Goal: Navigation & Orientation: Understand site structure

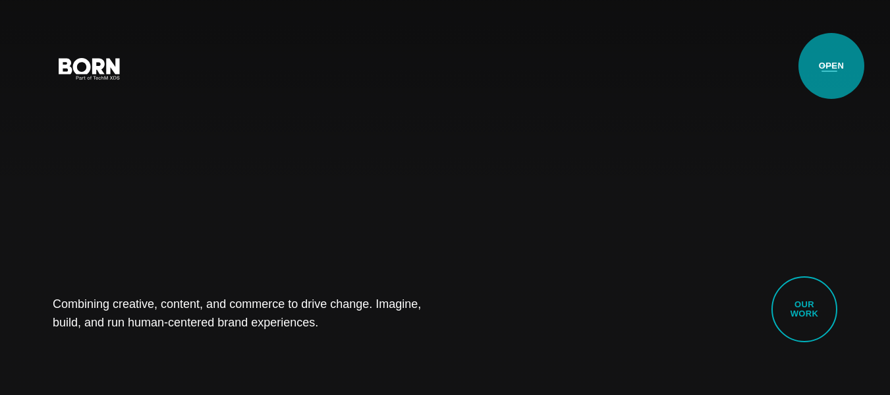
click at [831, 66] on button "Primary Menu" at bounding box center [830, 68] width 32 height 28
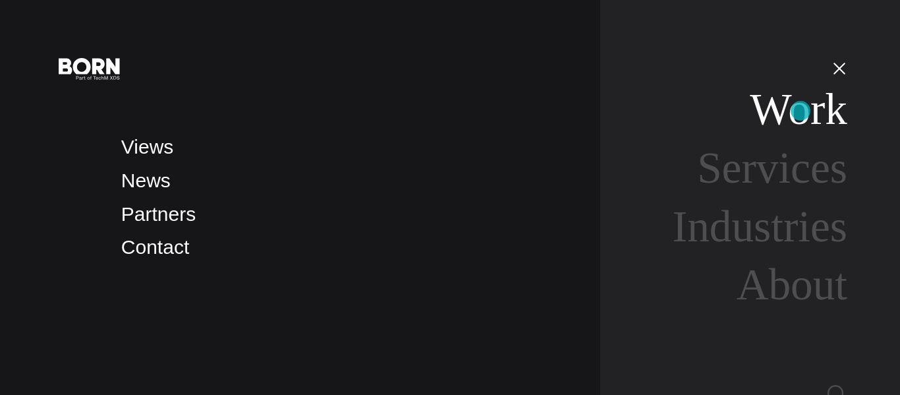
click at [800, 111] on link "Work" at bounding box center [798, 108] width 97 height 49
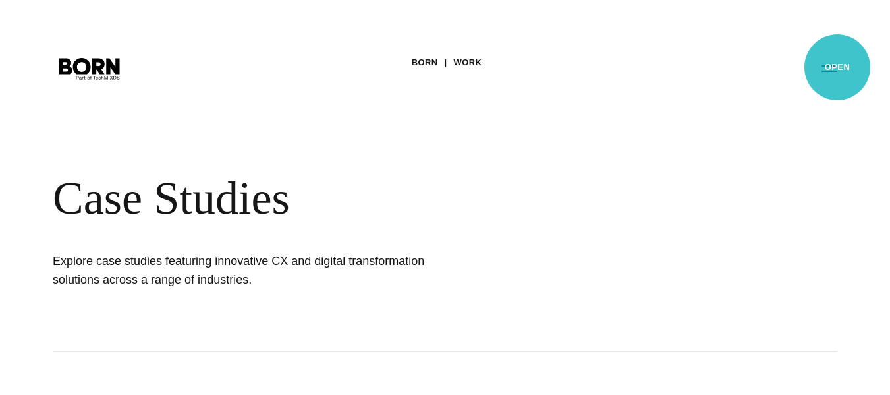
click at [837, 67] on button "Primary Menu" at bounding box center [830, 68] width 32 height 28
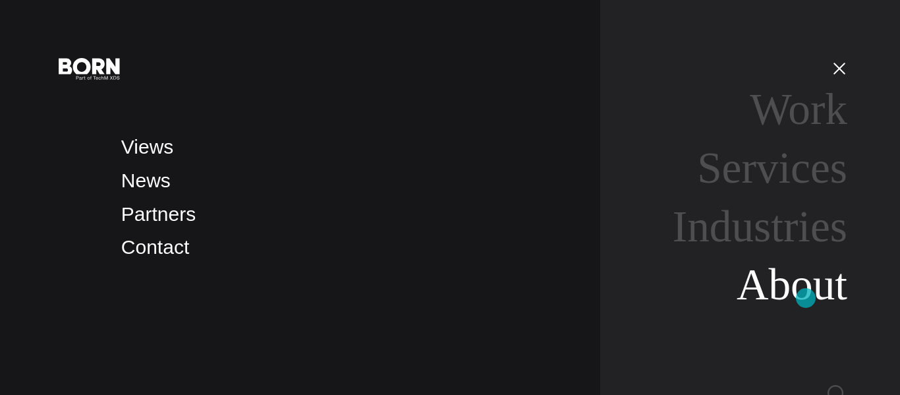
click at [806, 298] on link "About" at bounding box center [791, 284] width 111 height 49
